Goal: Task Accomplishment & Management: Use online tool/utility

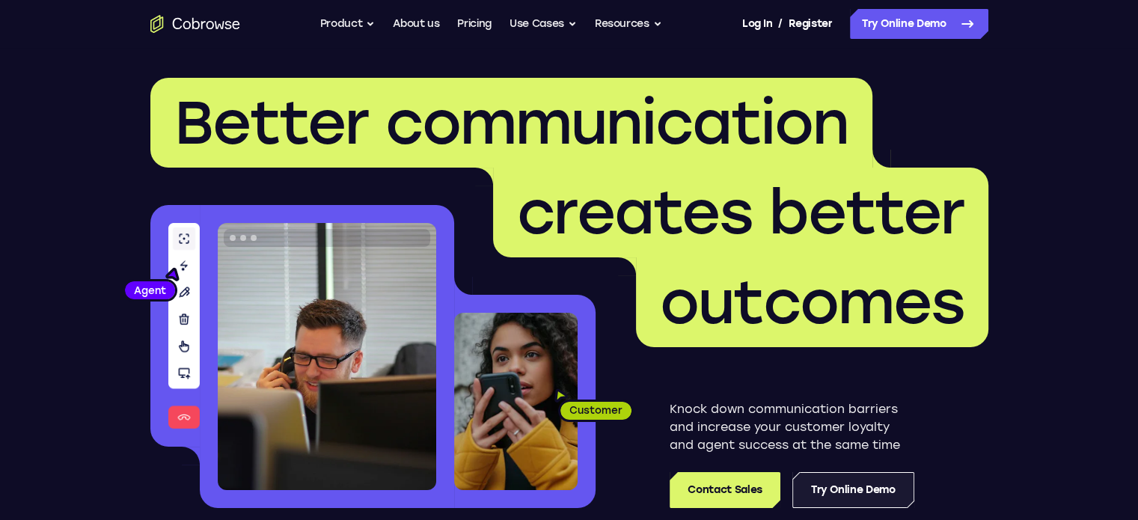
click at [867, 493] on link "Try Online Demo" at bounding box center [853, 490] width 122 height 36
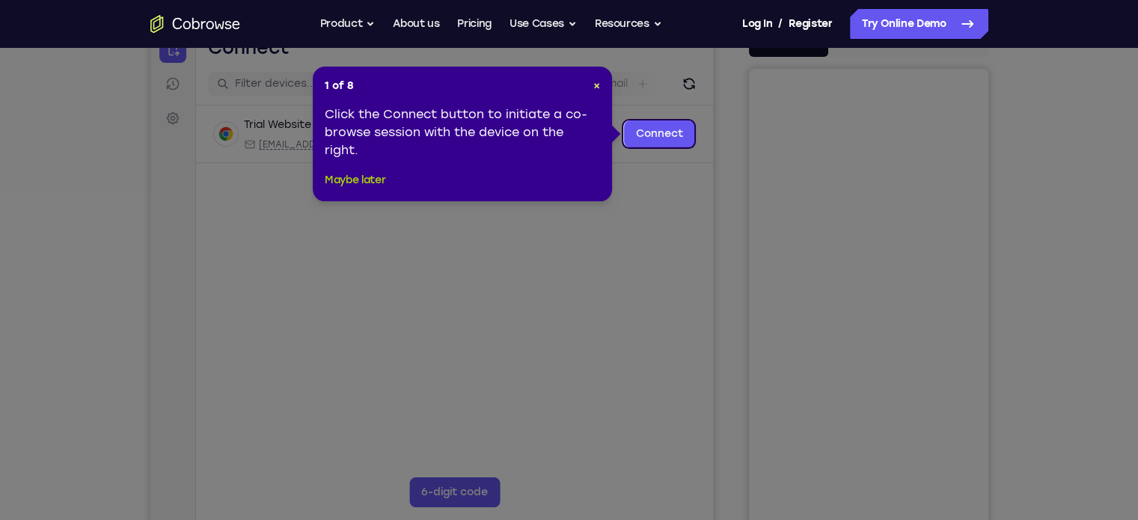
click at [370, 179] on button "Maybe later" at bounding box center [355, 180] width 61 height 18
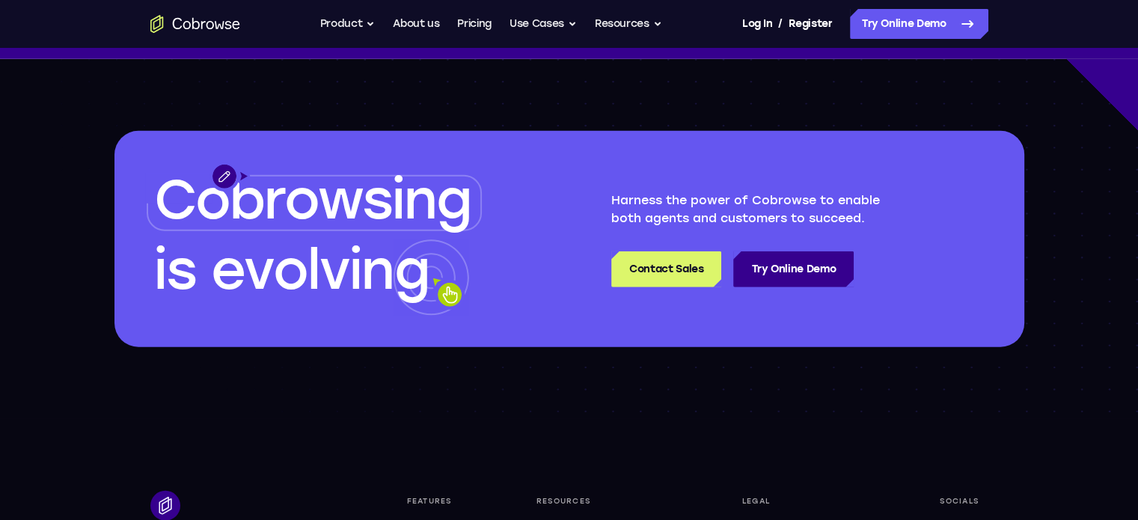
scroll to position [4175, 0]
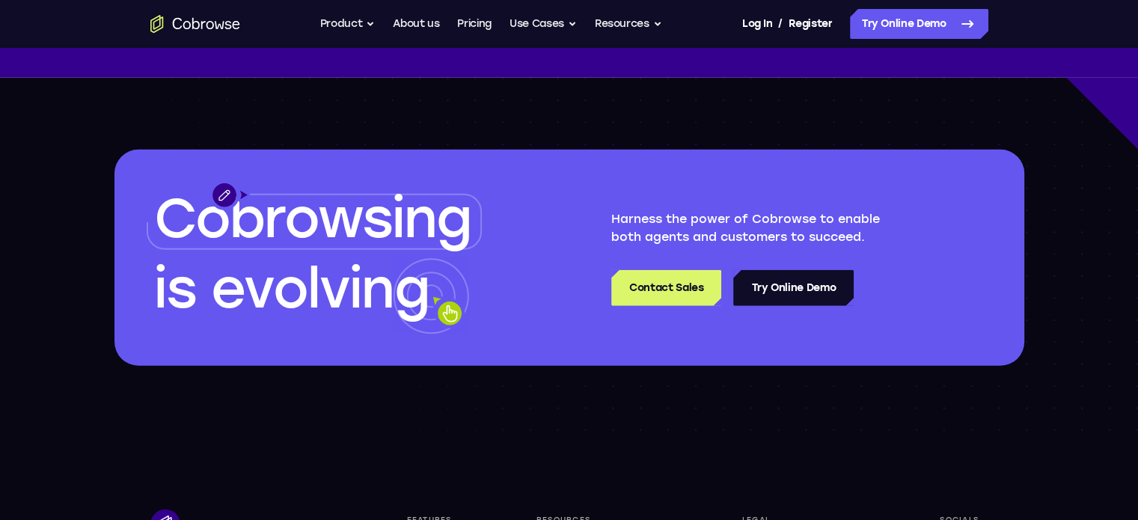
click at [792, 286] on link "Try Online Demo" at bounding box center [793, 288] width 120 height 36
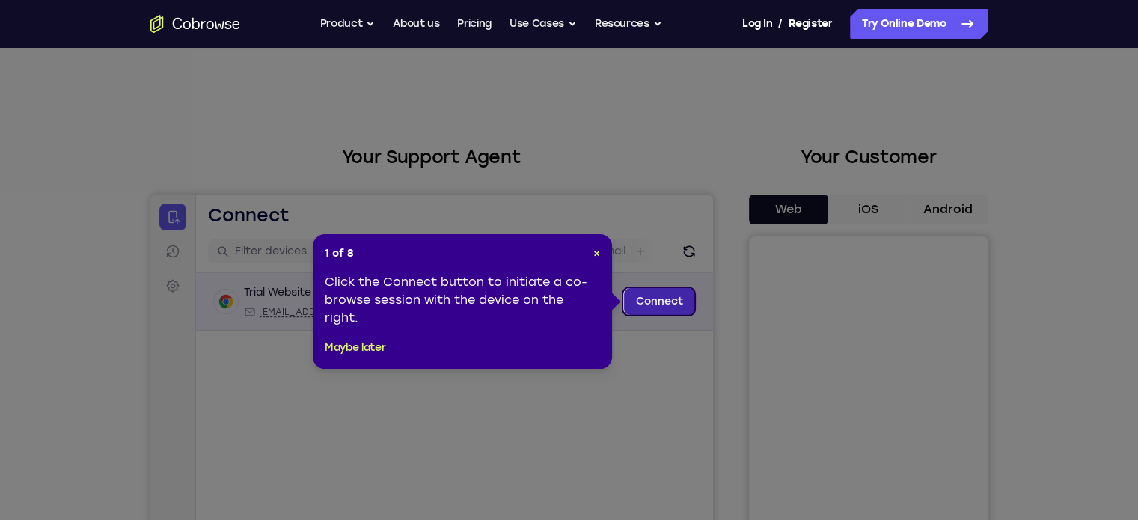
click at [660, 298] on link "Connect" at bounding box center [658, 301] width 71 height 27
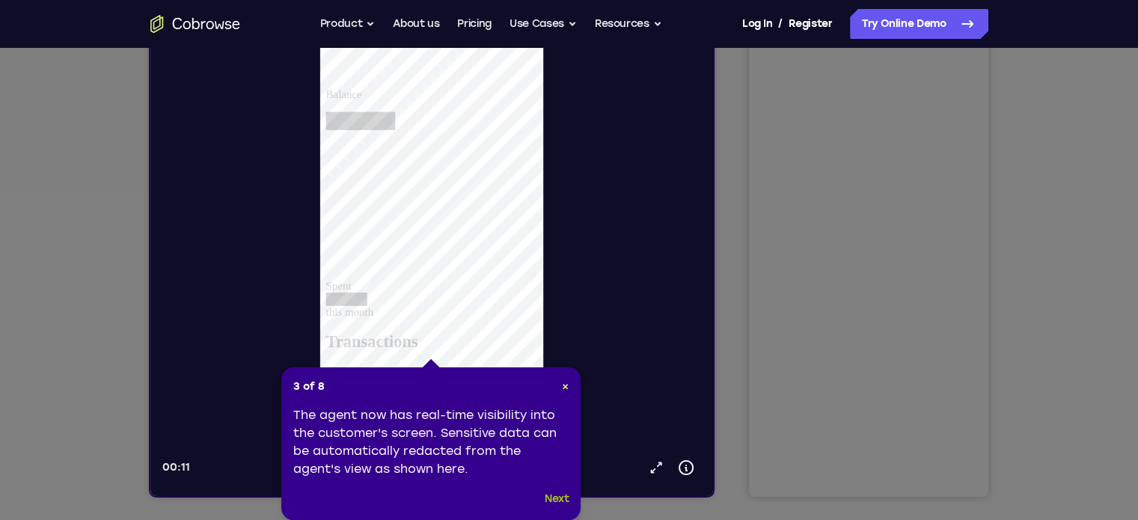
click at [553, 499] on button "Next" at bounding box center [556, 499] width 25 height 18
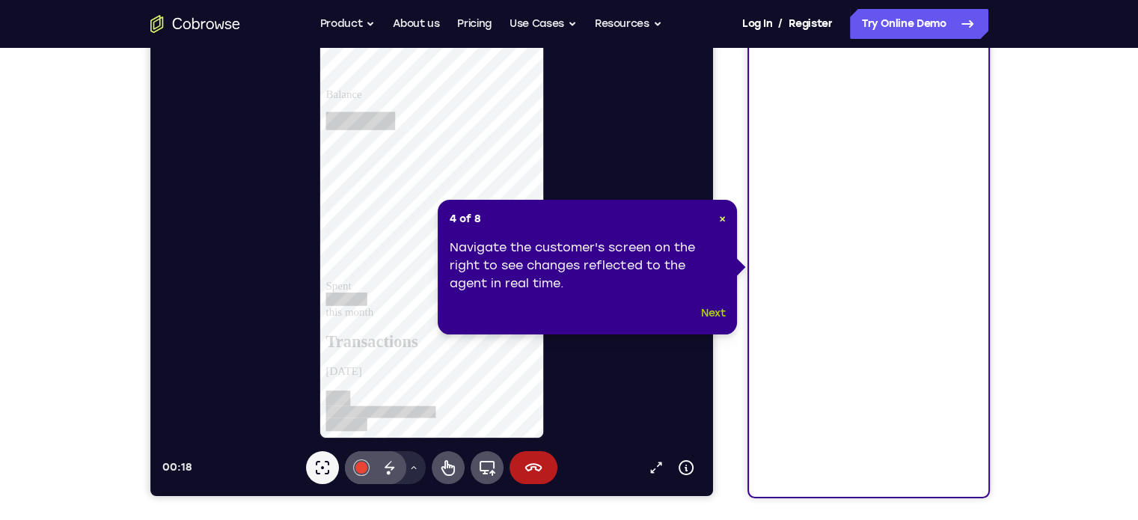
click at [717, 314] on button "Next" at bounding box center [713, 313] width 25 height 18
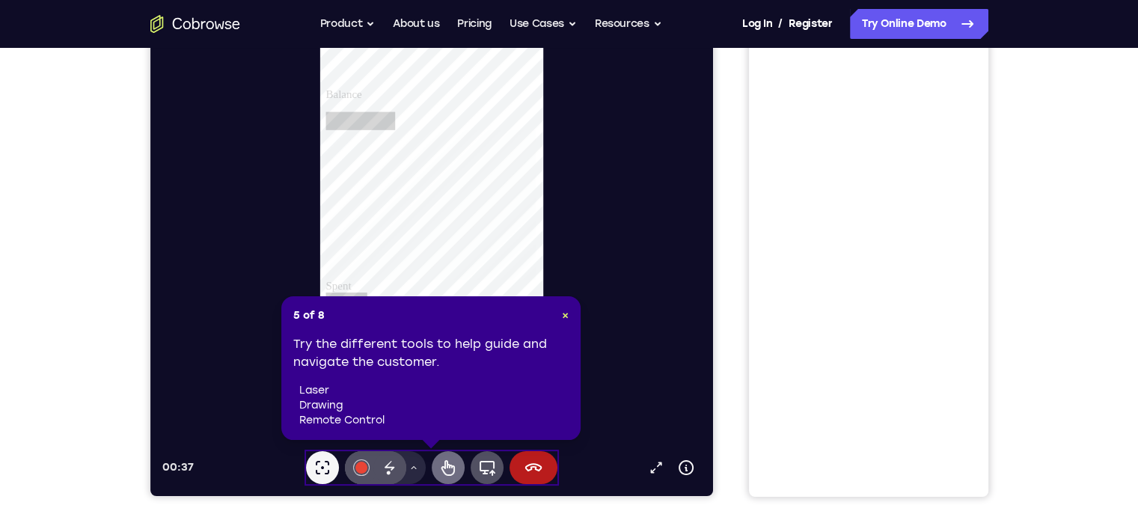
click at [448, 468] on icon at bounding box center [447, 467] width 18 height 18
click at [449, 464] on icon at bounding box center [447, 467] width 18 height 18
click at [389, 466] on icon at bounding box center [389, 467] width 18 height 18
click at [450, 473] on icon at bounding box center [446, 468] width 13 height 16
drag, startPoint x: 382, startPoint y: 364, endPoint x: 351, endPoint y: 382, distance: 36.2
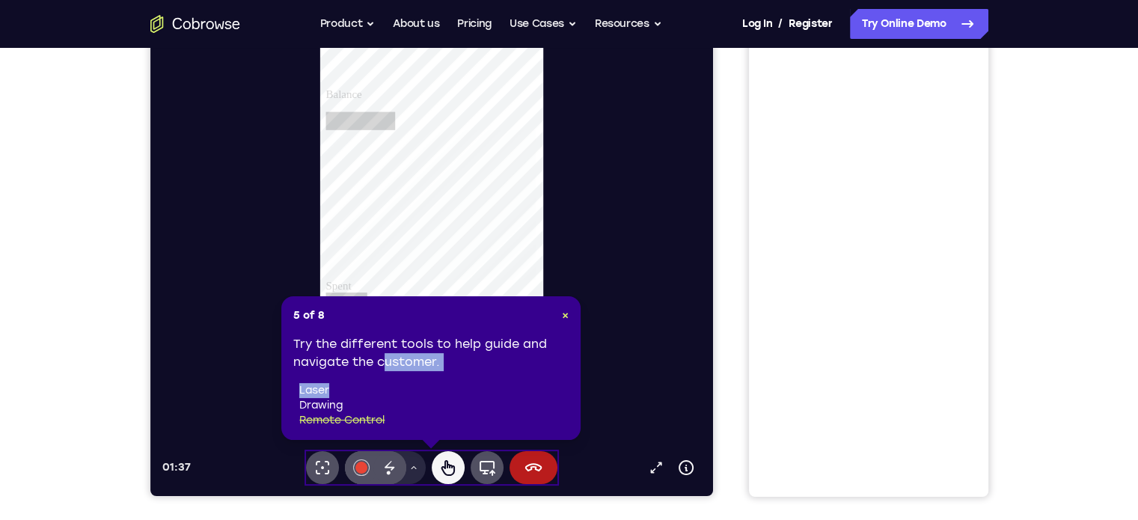
click at [351, 382] on div "Try the different tools to help guide and navigate the customer. laser drawing …" at bounding box center [430, 381] width 275 height 93
click at [350, 383] on li "laser" at bounding box center [433, 390] width 269 height 15
click at [322, 470] on icon at bounding box center [322, 467] width 18 height 18
click at [393, 466] on icon at bounding box center [389, 467] width 18 height 18
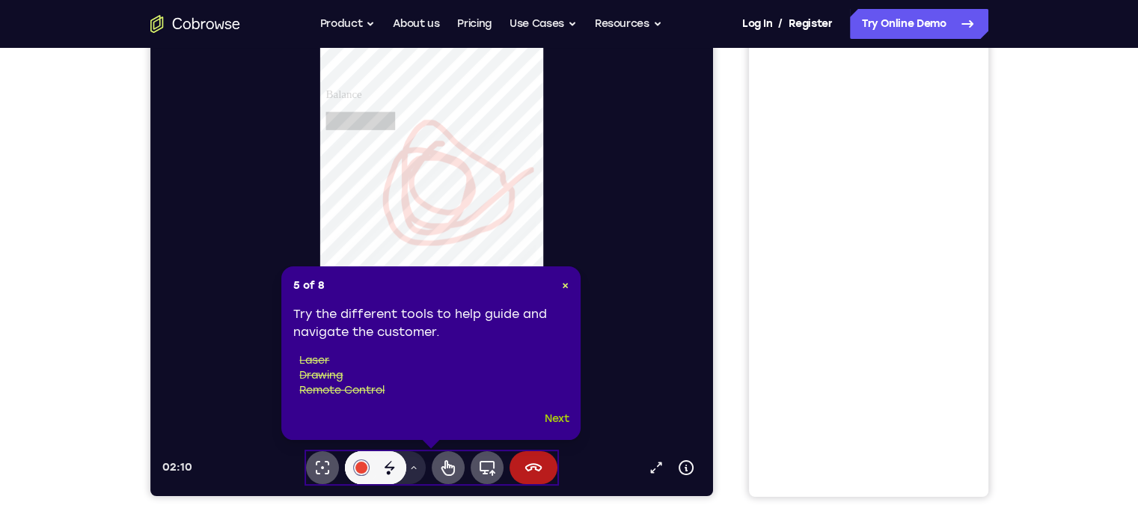
click at [556, 421] on button "Next" at bounding box center [556, 419] width 25 height 18
click at [556, 422] on div at bounding box center [437, 223] width 550 height 432
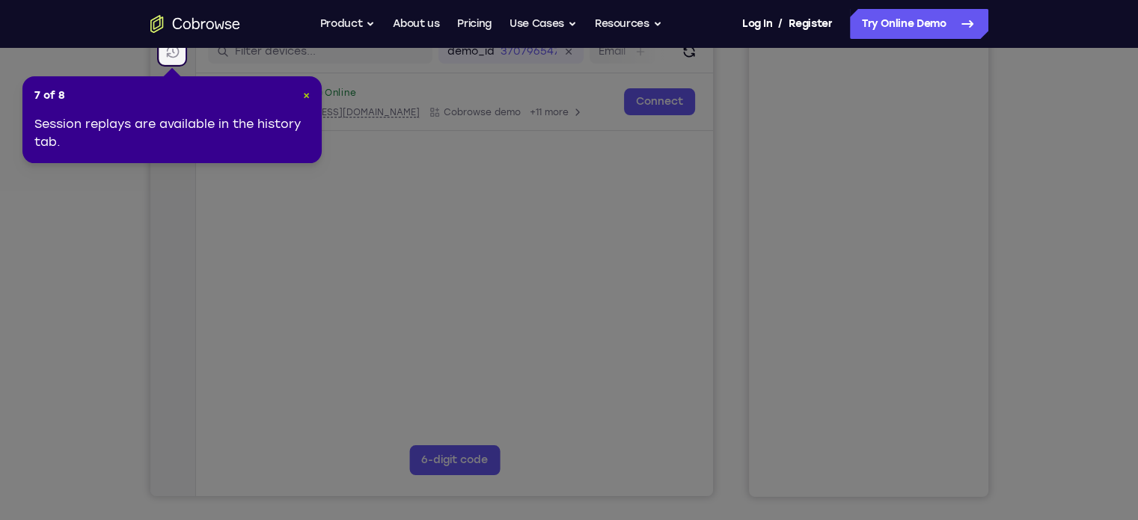
click at [307, 95] on span "×" at bounding box center [306, 95] width 7 height 13
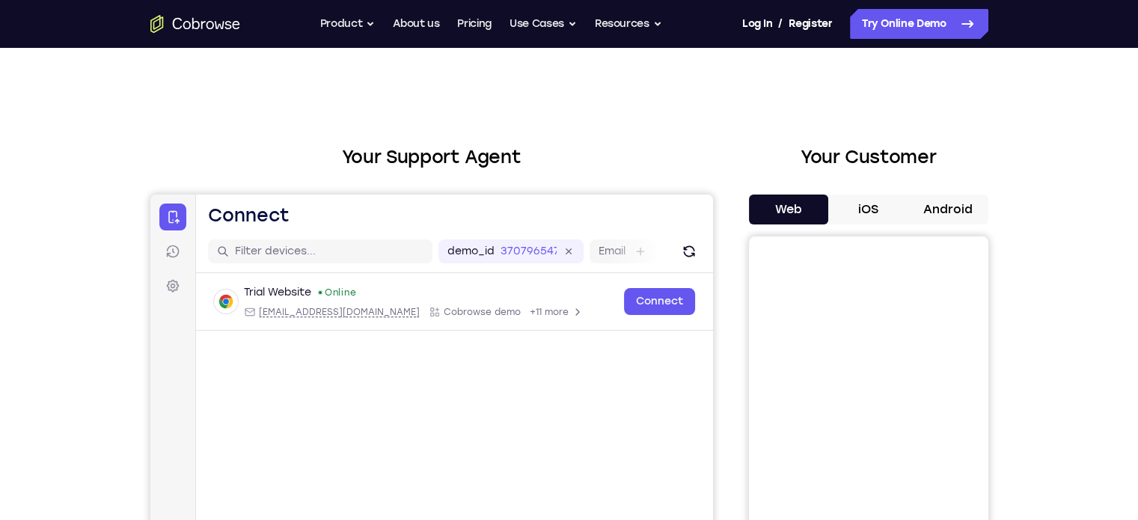
click at [629, 30] on button "Resources" at bounding box center [628, 24] width 67 height 30
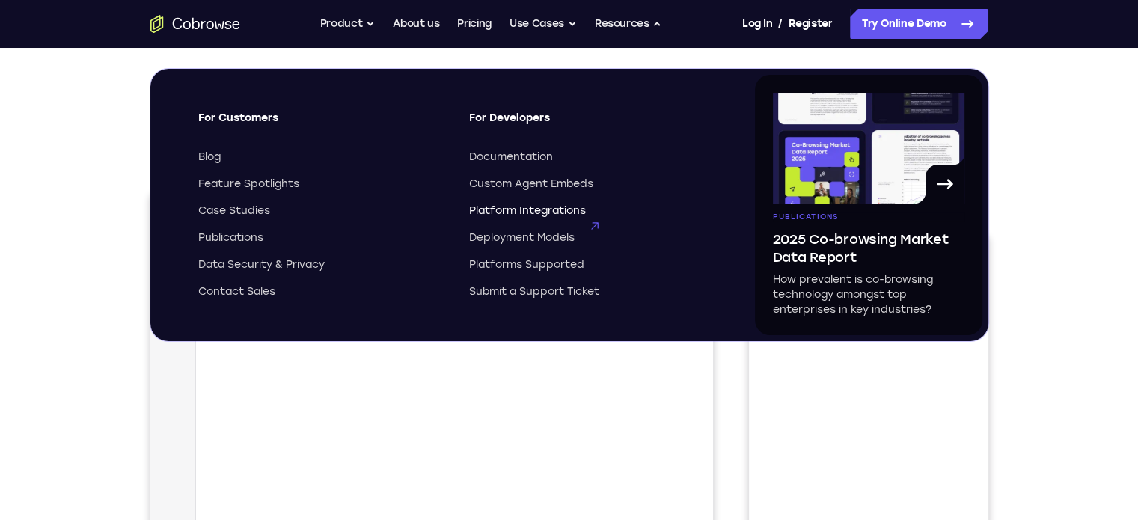
click at [547, 215] on span "Platform Integrations" at bounding box center [527, 210] width 117 height 15
